Goal: Information Seeking & Learning: Find specific page/section

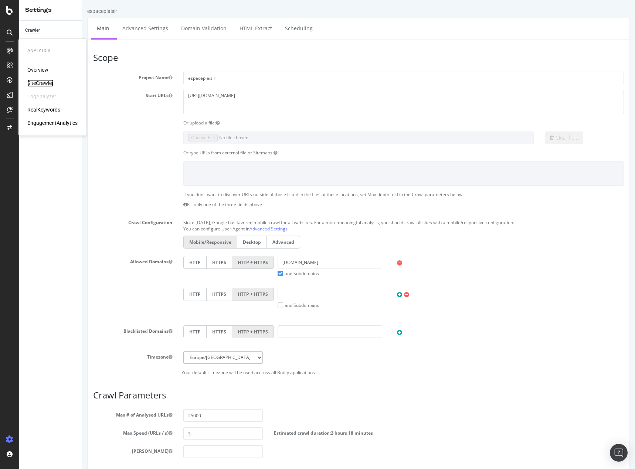
click at [35, 83] on div "SiteCrawler" at bounding box center [40, 82] width 26 height 7
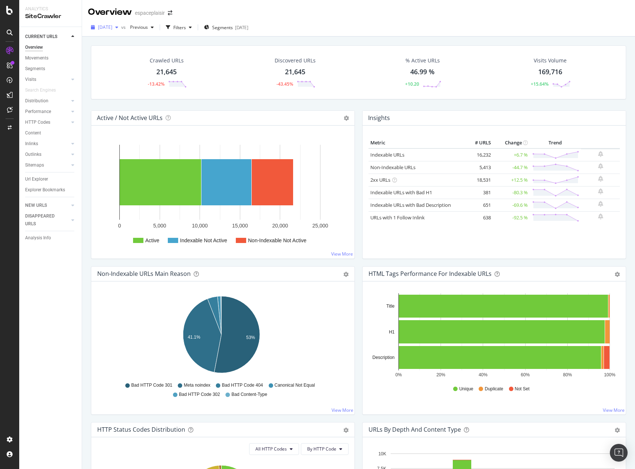
click at [112, 27] on span "[DATE]" at bounding box center [105, 27] width 14 height 6
click at [150, 69] on div "[DATE]" at bounding box center [125, 67] width 52 height 7
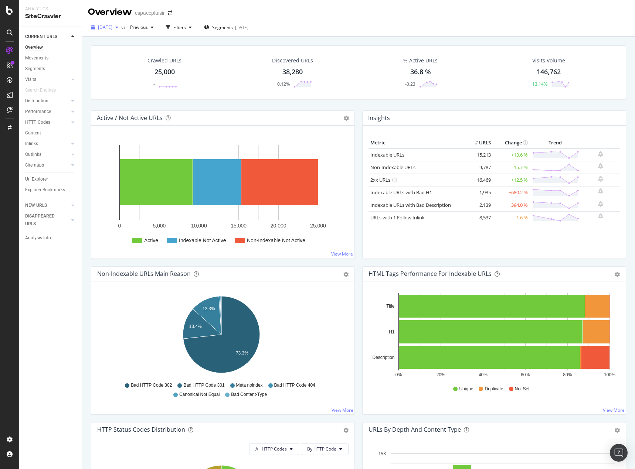
click at [112, 27] on span "[DATE]" at bounding box center [105, 27] width 14 height 6
click at [304, 34] on div "[DATE] vs Previous Filters Segments [DATE]" at bounding box center [358, 28] width 553 height 15
click at [35, 400] on div "Settings" at bounding box center [38, 401] width 31 height 6
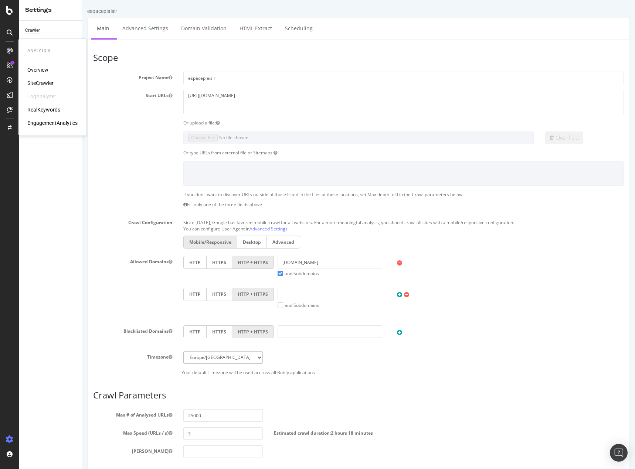
click at [43, 81] on div "SiteCrawler" at bounding box center [40, 82] width 26 height 7
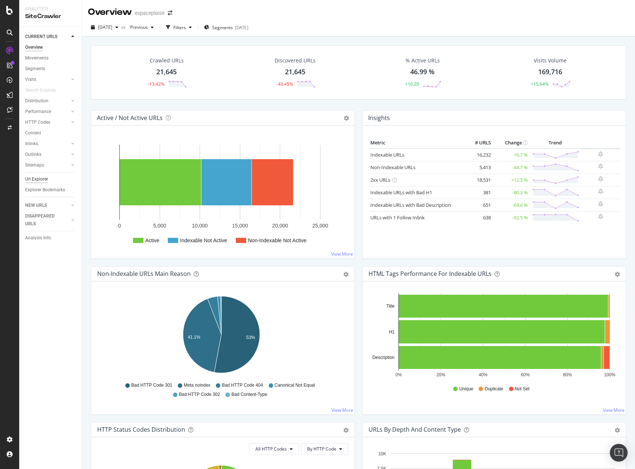
click at [36, 179] on div "Url Explorer" at bounding box center [36, 180] width 23 height 8
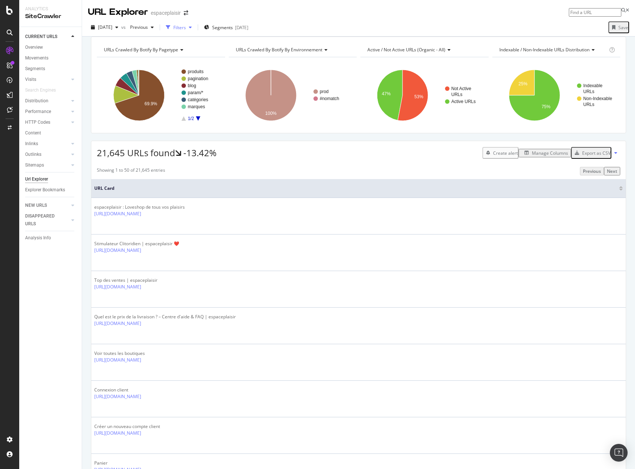
click at [186, 24] on div "Filters" at bounding box center [179, 27] width 13 height 6
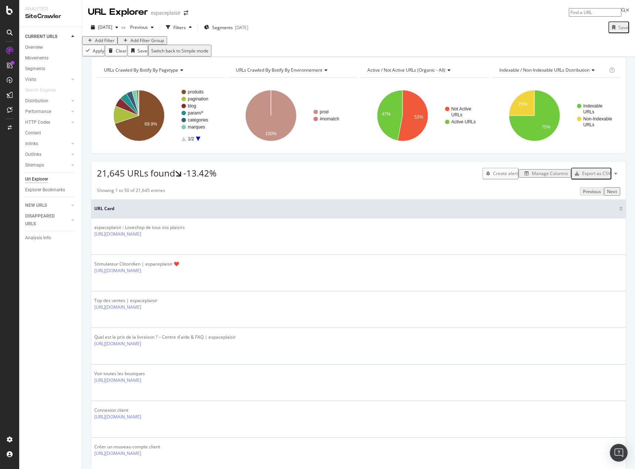
click at [111, 44] on div "Add Filter" at bounding box center [105, 40] width 20 height 6
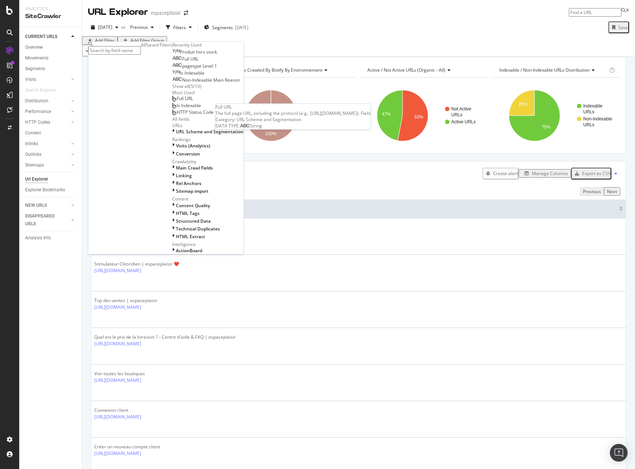
click at [182, 62] on span "Full URL" at bounding box center [190, 59] width 16 height 6
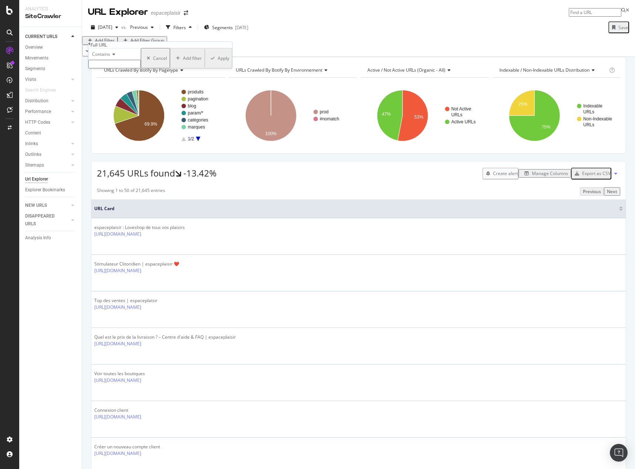
click at [112, 68] on input "text" at bounding box center [114, 64] width 52 height 9
type input "lubrifiant"
click at [218, 64] on div "Apply" at bounding box center [223, 60] width 11 height 6
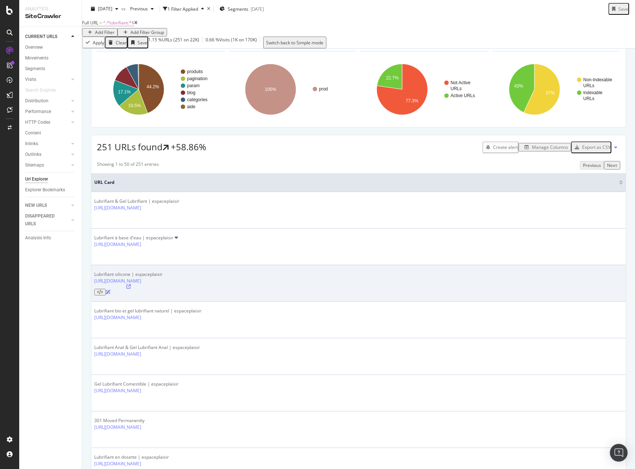
scroll to position [37, 0]
